Goal: Find contact information: Find contact information

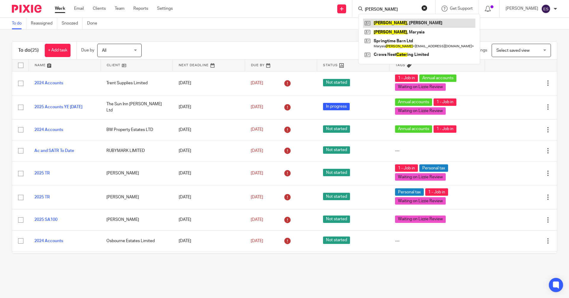
type input "carter"
click at [394, 24] on link at bounding box center [419, 23] width 112 height 9
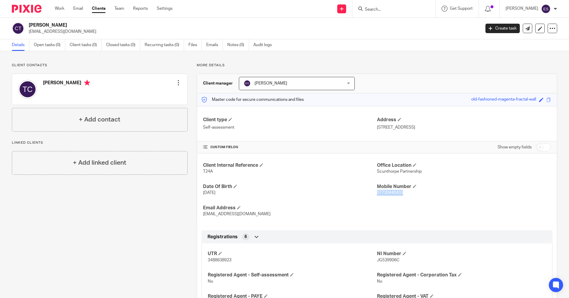
drag, startPoint x: 391, startPoint y: 194, endPoint x: 374, endPoint y: 194, distance: 16.9
click at [377, 194] on span "07720440433" at bounding box center [390, 193] width 26 height 4
copy span "07720440433"
